Goal: Information Seeking & Learning: Find specific fact

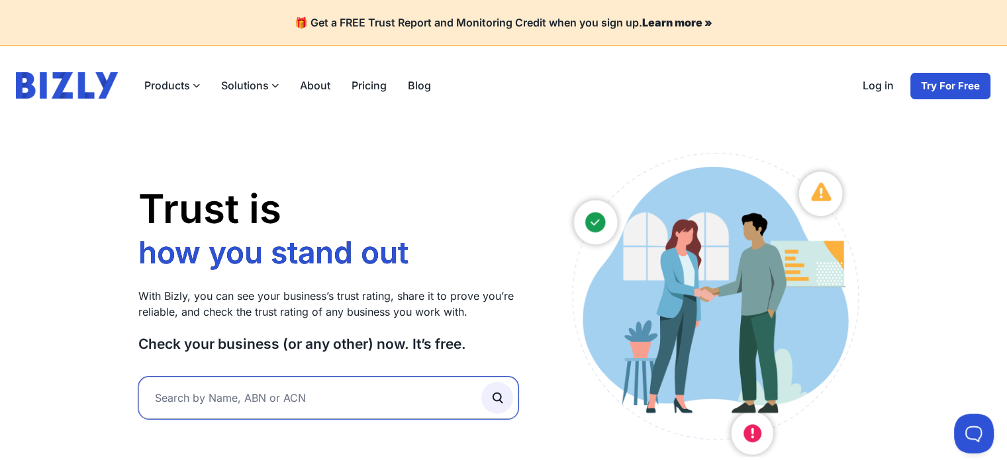
click at [236, 397] on input "text" at bounding box center [328, 398] width 381 height 42
paste input "680 498 097"
type input "680 498 097"
click at [481, 382] on button "submit" at bounding box center [497, 398] width 32 height 32
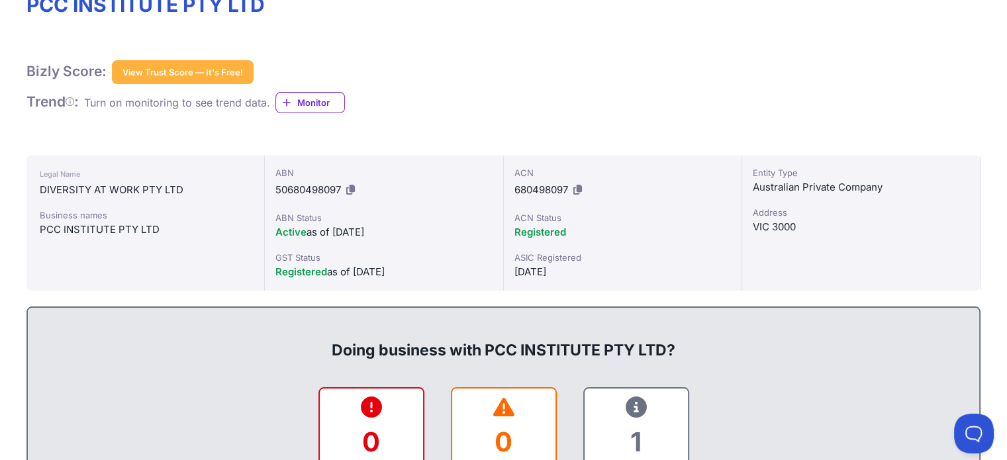
scroll to position [66, 0]
